Goal: Information Seeking & Learning: Check status

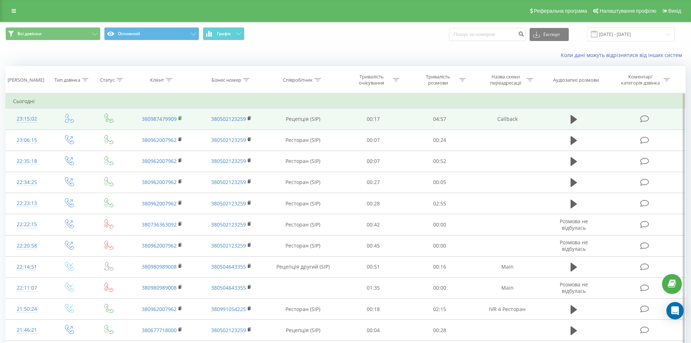
click at [181, 118] on rect at bounding box center [180, 118] width 2 height 3
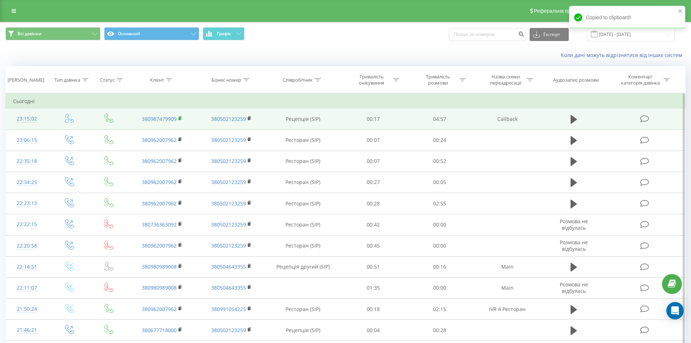
click at [181, 118] on rect at bounding box center [180, 118] width 2 height 3
click at [573, 114] on icon at bounding box center [574, 119] width 7 height 10
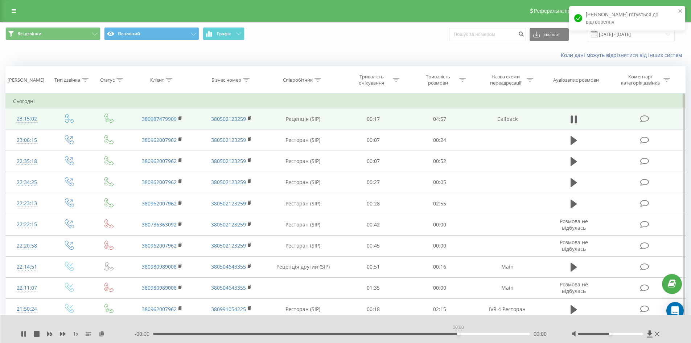
click at [456, 333] on div "00:00" at bounding box center [341, 334] width 377 height 2
click at [462, 333] on div "04:10" at bounding box center [341, 334] width 377 height 2
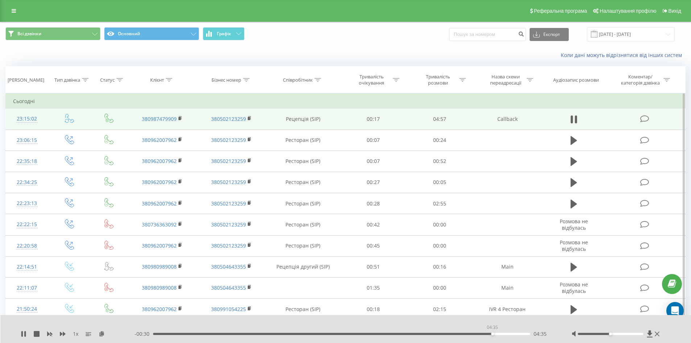
drag, startPoint x: 461, startPoint y: 333, endPoint x: 492, endPoint y: 331, distance: 31.3
click at [492, 333] on div "04:35" at bounding box center [341, 334] width 377 height 2
click at [602, 332] on div at bounding box center [617, 333] width 90 height 7
click at [600, 334] on div at bounding box center [610, 334] width 65 height 2
click at [591, 335] on div at bounding box center [610, 334] width 65 height 2
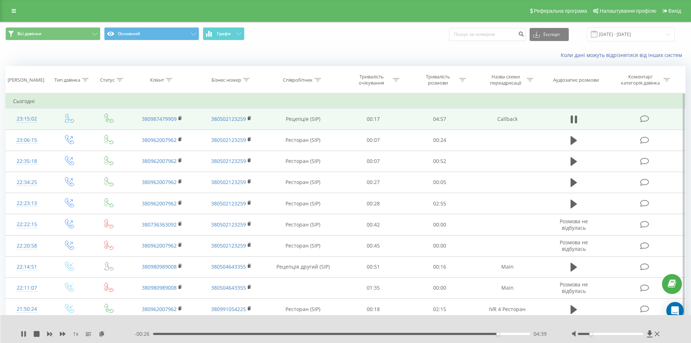
click at [392, 335] on div "- 00:26 04:39 04:39" at bounding box center [344, 333] width 419 height 7
click at [391, 334] on div "03:13" at bounding box center [341, 334] width 377 height 2
click at [599, 336] on div at bounding box center [617, 333] width 90 height 7
click at [598, 335] on div at bounding box center [617, 333] width 90 height 7
click at [597, 332] on div at bounding box center [617, 333] width 90 height 7
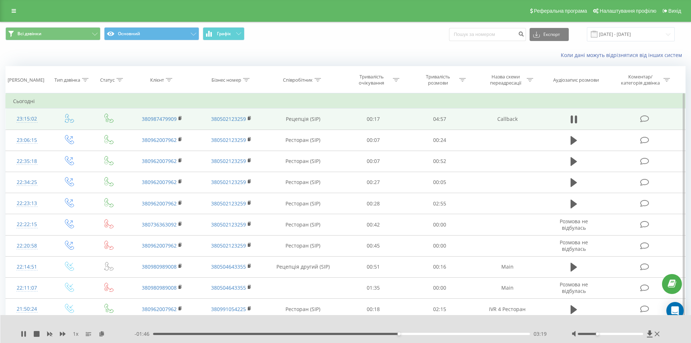
click at [597, 333] on div at bounding box center [610, 334] width 65 height 2
drag, startPoint x: 597, startPoint y: 333, endPoint x: 604, endPoint y: 333, distance: 7.3
click at [604, 333] on div "Accessibility label" at bounding box center [604, 333] width 3 height 3
click at [23, 333] on icon at bounding box center [21, 334] width 1 height 6
click at [648, 329] on div "1 x - 01:37 03:28 03:28" at bounding box center [345, 329] width 691 height 28
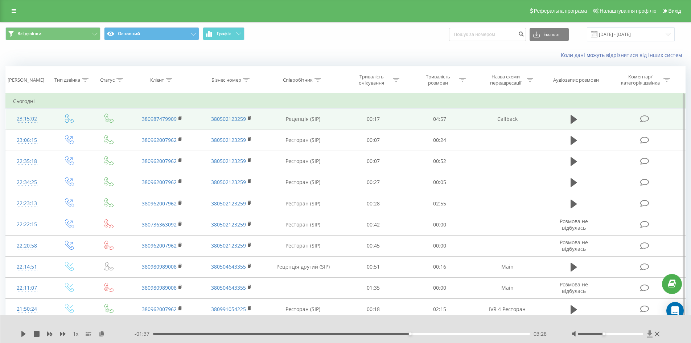
click at [648, 332] on icon at bounding box center [650, 333] width 6 height 7
click at [648, 334] on icon at bounding box center [650, 333] width 6 height 7
click at [21, 333] on icon at bounding box center [24, 334] width 6 height 6
click at [407, 334] on div "03:30" at bounding box center [341, 334] width 377 height 2
click at [612, 334] on div at bounding box center [610, 334] width 65 height 2
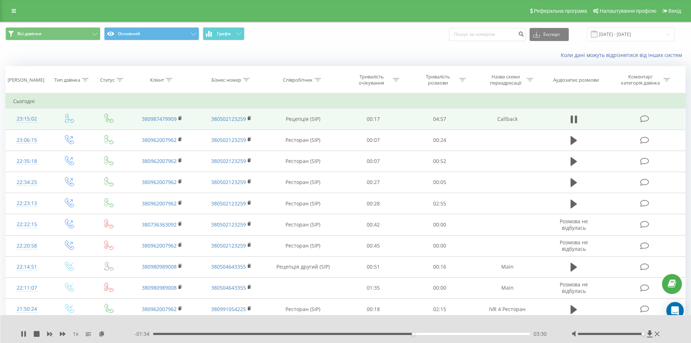
drag, startPoint x: 612, startPoint y: 334, endPoint x: 639, endPoint y: 341, distance: 27.8
click at [648, 326] on div "1 x - 01:34 03:30 03:30" at bounding box center [345, 329] width 691 height 28
click at [622, 333] on div at bounding box center [610, 334] width 65 height 2
drag, startPoint x: 622, startPoint y: 333, endPoint x: 592, endPoint y: 343, distance: 31.8
click at [612, 333] on div at bounding box center [610, 334] width 65 height 2
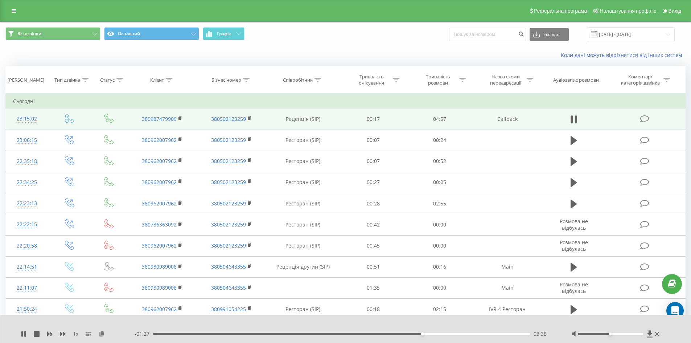
click at [541, 328] on div at bounding box center [341, 324] width 513 height 8
click at [27, 332] on div "1 x" at bounding box center [78, 333] width 114 height 7
click at [658, 333] on icon at bounding box center [657, 334] width 5 height 5
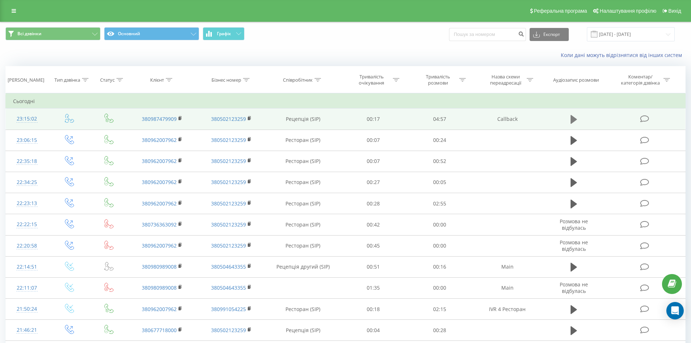
click at [578, 116] on button at bounding box center [574, 119] width 11 height 11
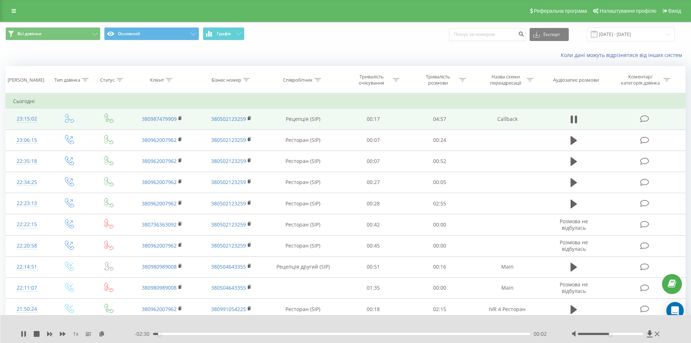
click at [219, 333] on div "00:02" at bounding box center [341, 334] width 377 height 2
click at [380, 333] on div "01:32" at bounding box center [341, 334] width 377 height 2
click at [405, 335] on div "01:42" at bounding box center [341, 334] width 377 height 2
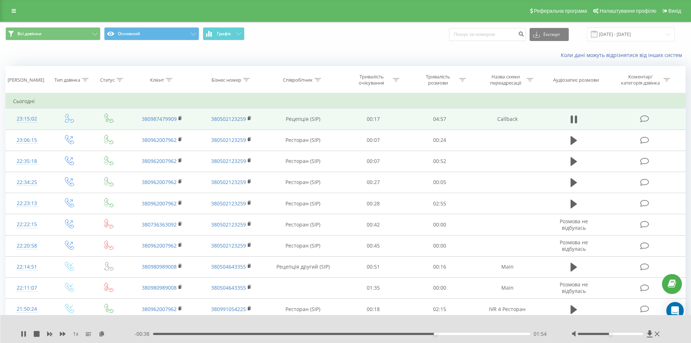
click at [450, 333] on div "01:54" at bounding box center [341, 334] width 377 height 2
click at [387, 333] on div "02:06" at bounding box center [341, 334] width 377 height 2
click at [445, 333] on div "01:43" at bounding box center [341, 334] width 377 height 2
click at [656, 333] on icon at bounding box center [657, 334] width 5 height 6
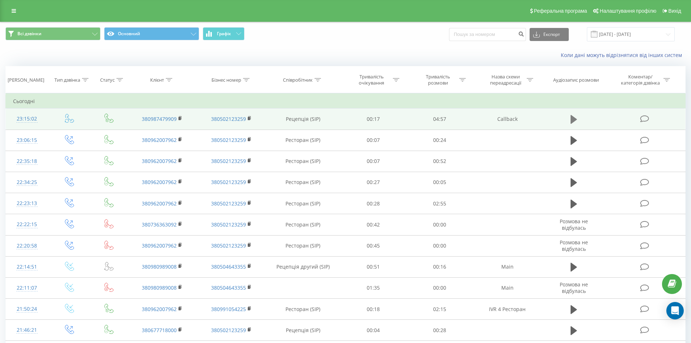
click at [572, 117] on icon at bounding box center [574, 119] width 7 height 9
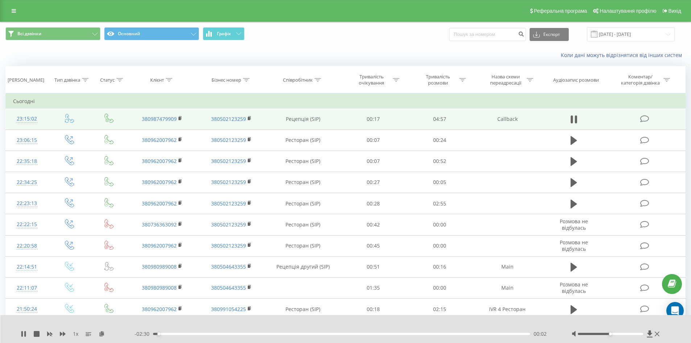
click at [202, 334] on div "00:02" at bounding box center [341, 334] width 377 height 2
click at [294, 334] on div "00:57" at bounding box center [341, 334] width 377 height 2
click at [606, 335] on div at bounding box center [610, 334] width 65 height 2
click at [371, 333] on div "01:28" at bounding box center [341, 334] width 377 height 2
click at [410, 333] on div "01:33" at bounding box center [341, 334] width 377 height 2
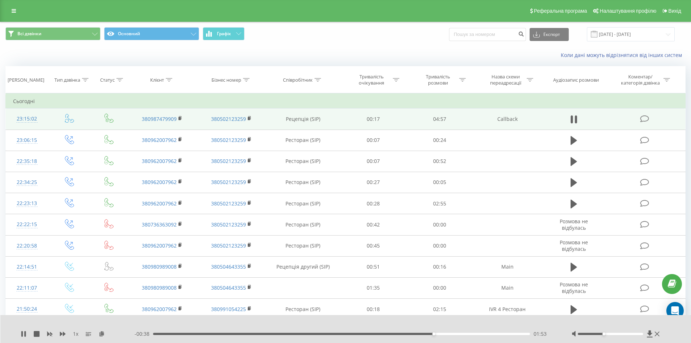
click at [469, 333] on div "01:53" at bounding box center [341, 334] width 377 height 2
click at [483, 334] on div "02:13" at bounding box center [341, 334] width 377 height 2
click at [497, 333] on div "02:19" at bounding box center [341, 334] width 377 height 2
click at [518, 334] on div "02:22" at bounding box center [341, 334] width 377 height 2
click at [23, 335] on icon at bounding box center [24, 334] width 6 height 6
